Goal: Information Seeking & Learning: Learn about a topic

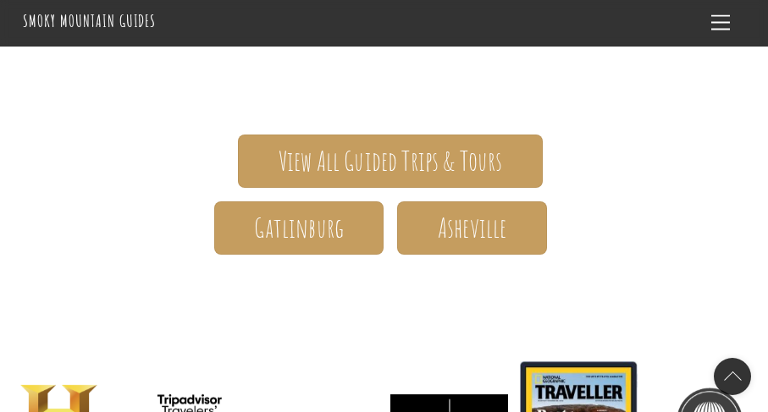
scroll to position [290, 0]
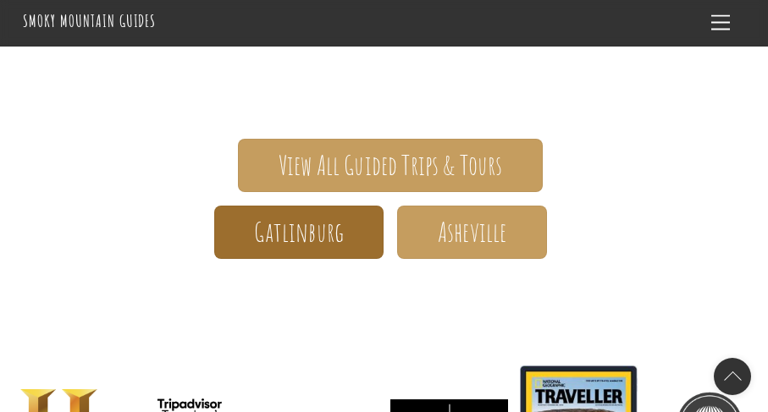
click at [317, 234] on span "Gatlinburg" at bounding box center [299, 233] width 90 height 18
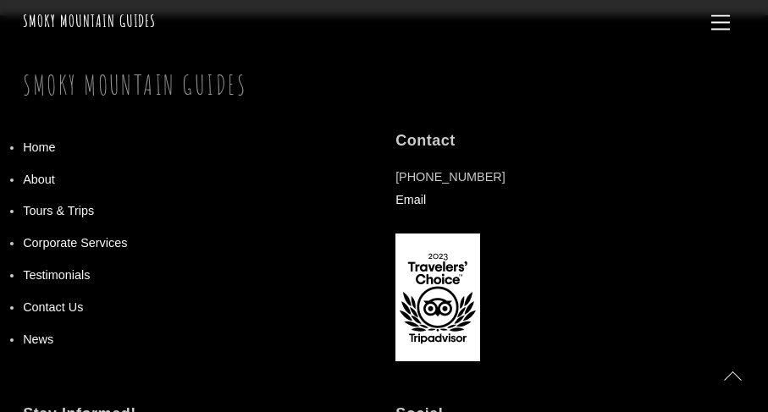
scroll to position [1932, 0]
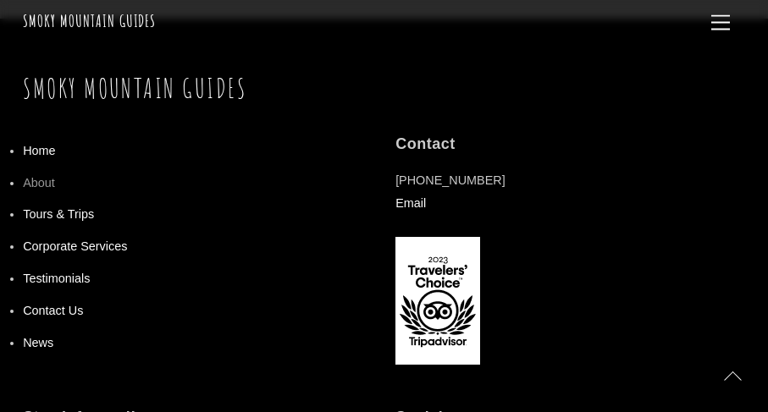
click at [37, 176] on link "About" at bounding box center [39, 183] width 32 height 14
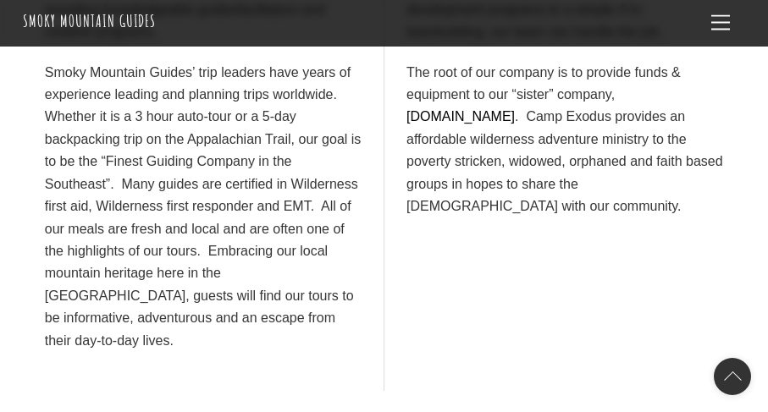
scroll to position [772, 0]
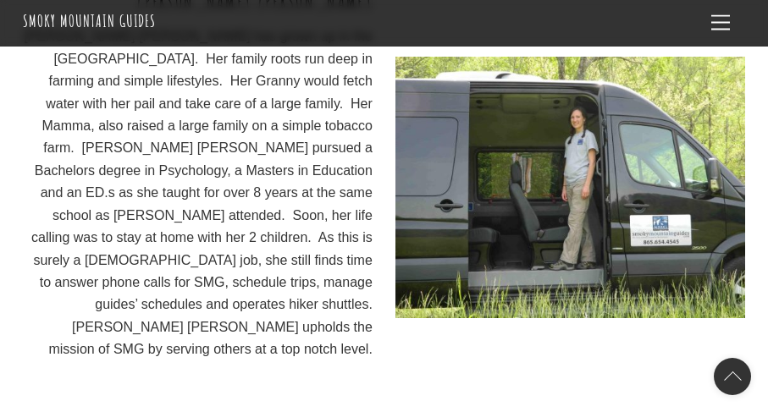
scroll to position [2361, 0]
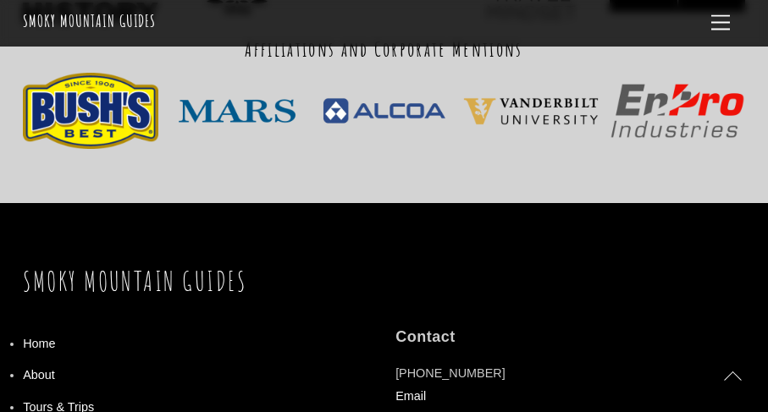
scroll to position [5828, 0]
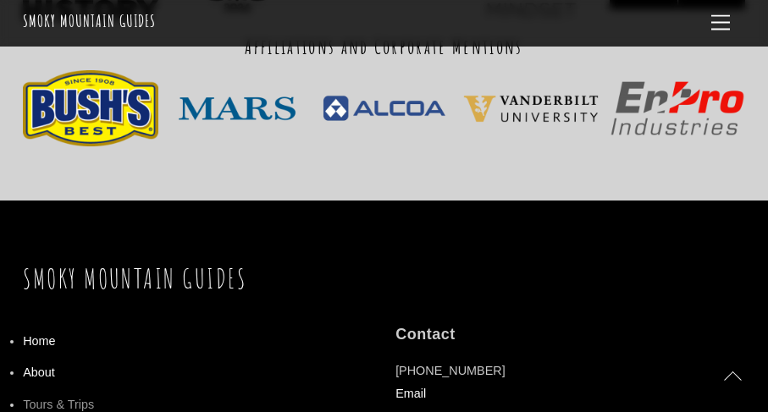
click at [44, 398] on link "Tours & Trips" at bounding box center [58, 405] width 71 height 14
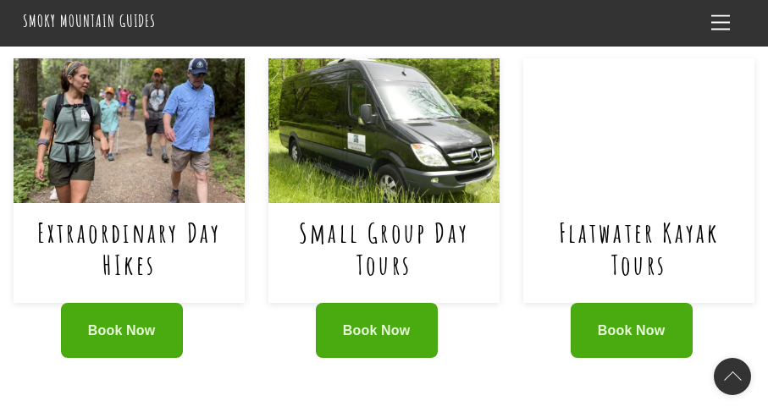
scroll to position [844, 0]
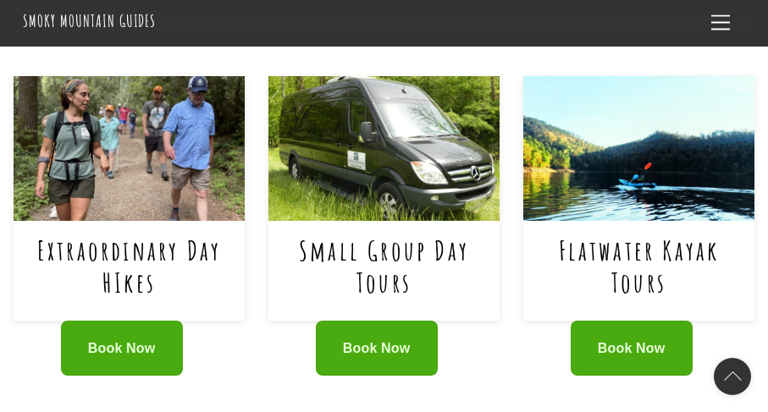
click at [365, 233] on link "Small Group Day Tours" at bounding box center [384, 266] width 170 height 67
